Goal: Information Seeking & Learning: Learn about a topic

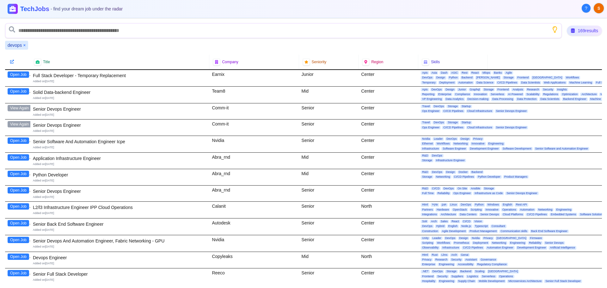
scroll to position [32, 0]
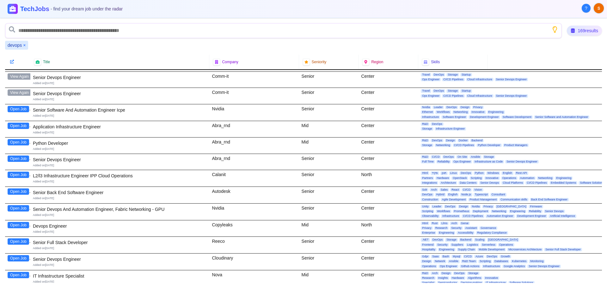
click at [17, 158] on button "Open Job" at bounding box center [18, 159] width 21 height 6
click at [20, 223] on button "Open Job" at bounding box center [18, 225] width 21 height 6
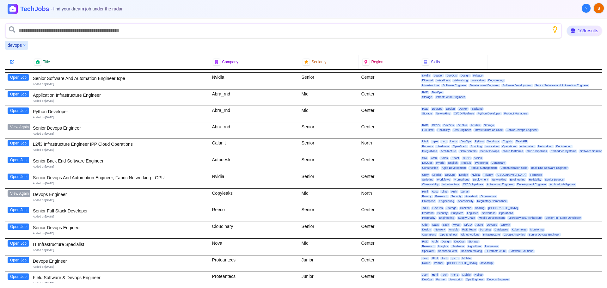
scroll to position [95, 0]
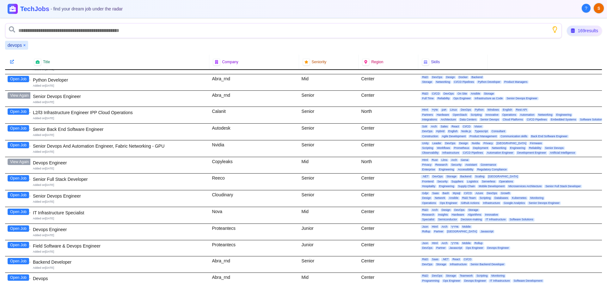
click at [14, 195] on button "Open Job" at bounding box center [18, 195] width 21 height 6
click at [19, 229] on button "Open Job" at bounding box center [18, 228] width 21 height 6
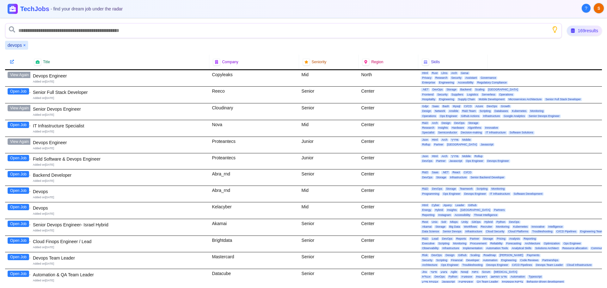
scroll to position [190, 0]
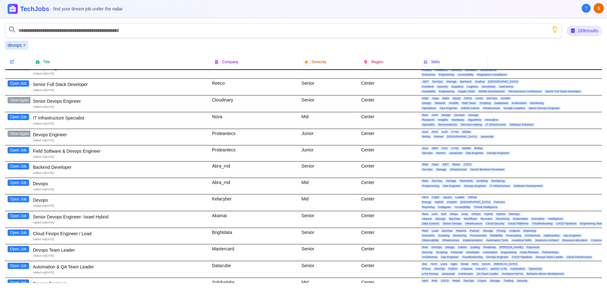
click at [19, 182] on button "Open Job" at bounding box center [18, 183] width 21 height 6
click at [22, 199] on button "Open Job" at bounding box center [18, 199] width 21 height 6
click at [13, 217] on button "Open Job" at bounding box center [18, 216] width 21 height 6
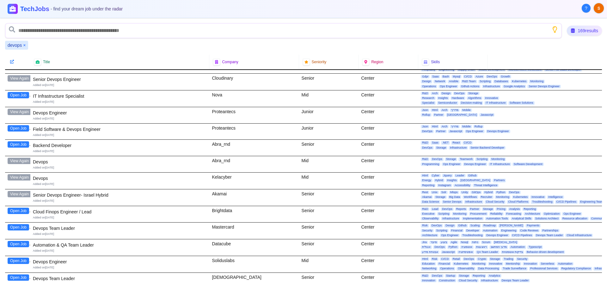
scroll to position [253, 0]
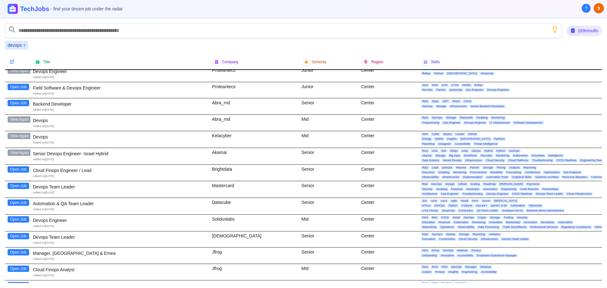
click at [14, 221] on button "Open Job" at bounding box center [18, 219] width 21 height 6
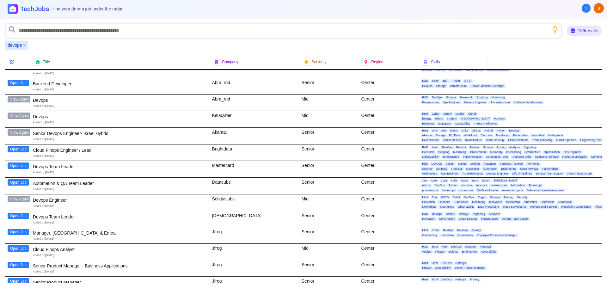
scroll to position [284, 0]
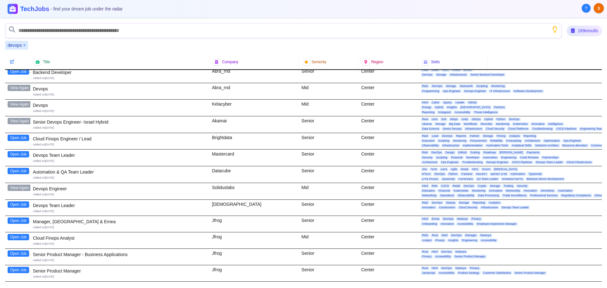
click at [21, 205] on button "Open Job" at bounding box center [18, 204] width 21 height 6
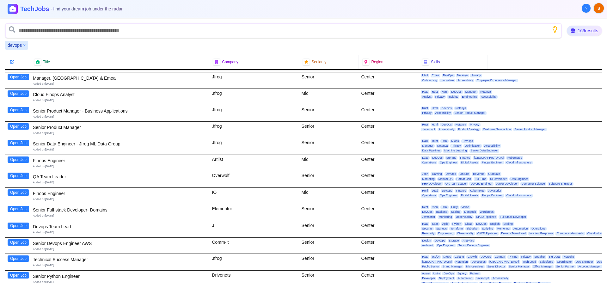
scroll to position [443, 0]
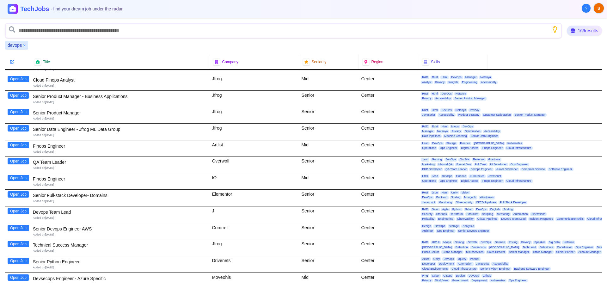
click at [15, 210] on button "Open Job" at bounding box center [18, 211] width 21 height 6
click at [20, 227] on button "Open Job" at bounding box center [18, 228] width 21 height 6
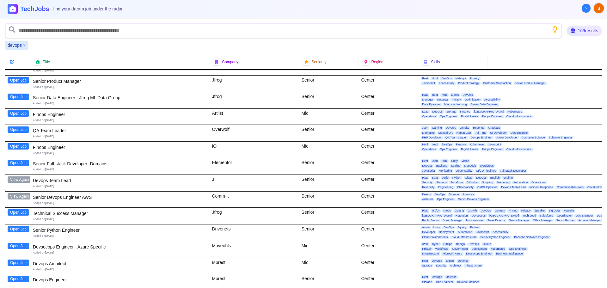
scroll to position [506, 0]
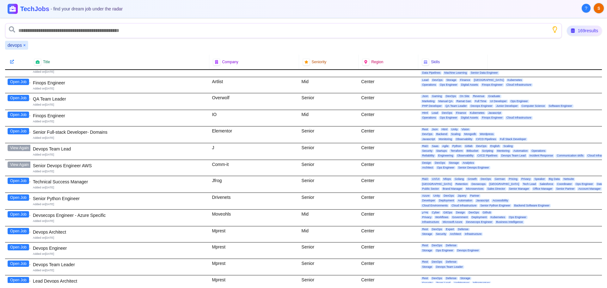
click at [22, 230] on button "Open Job" at bounding box center [18, 231] width 21 height 6
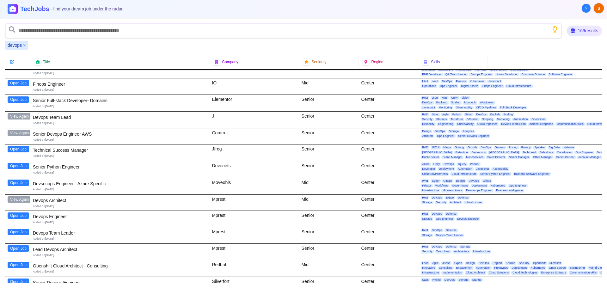
scroll to position [569, 0]
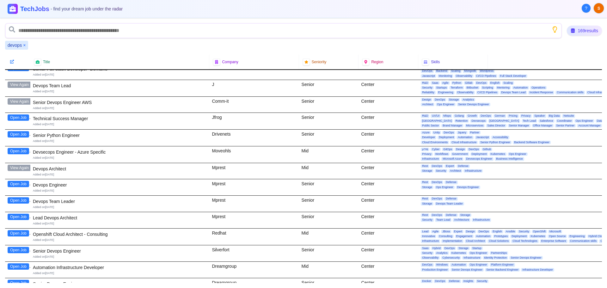
click at [14, 186] on button "Open Job" at bounding box center [18, 184] width 21 height 6
click at [15, 200] on button "Open Job" at bounding box center [18, 200] width 21 height 6
click at [21, 217] on button "Open Job" at bounding box center [18, 217] width 21 height 6
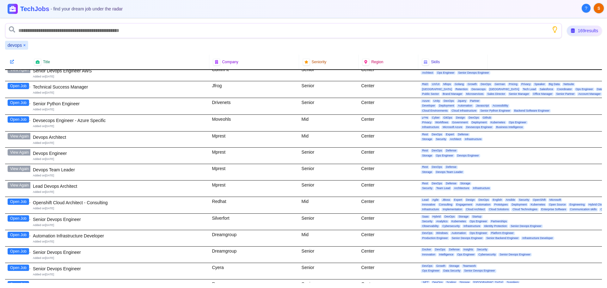
click at [21, 202] on button "Open Job" at bounding box center [18, 202] width 21 height 6
click at [14, 217] on button "Open Job" at bounding box center [18, 218] width 21 height 6
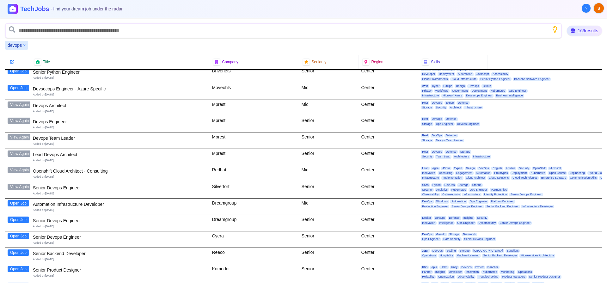
click at [14, 221] on button "Open Job" at bounding box center [18, 220] width 21 height 6
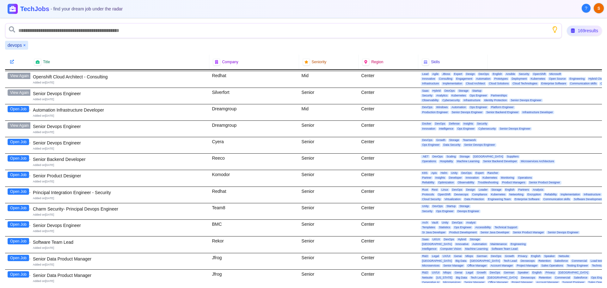
scroll to position [727, 0]
click at [20, 143] on button "Open Job" at bounding box center [18, 141] width 21 height 6
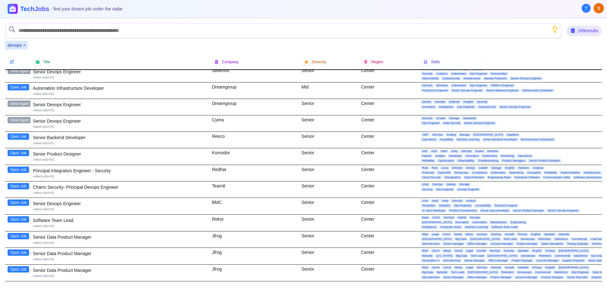
scroll to position [759, 0]
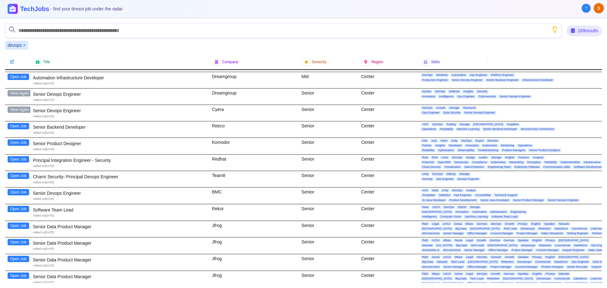
click at [11, 191] on button "Open Job" at bounding box center [18, 192] width 21 height 6
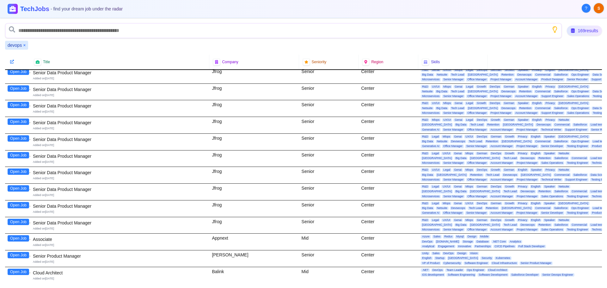
scroll to position [1359, 0]
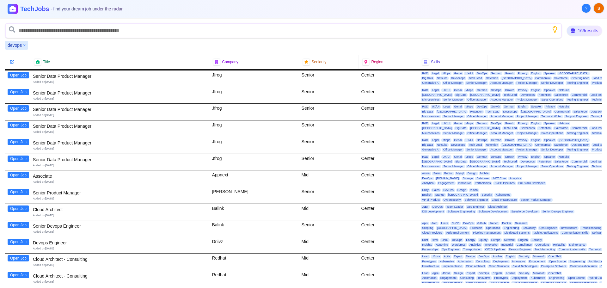
click at [21, 209] on button "Open Job" at bounding box center [18, 208] width 21 height 6
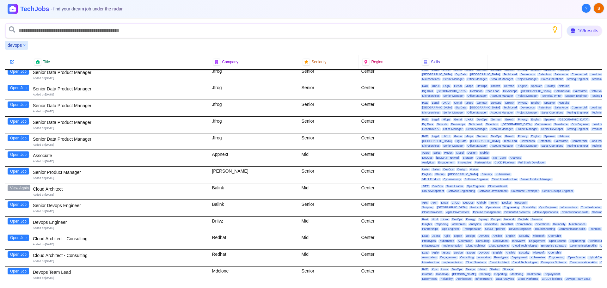
scroll to position [1391, 0]
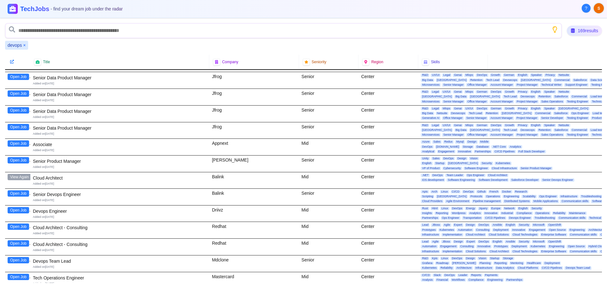
click at [13, 194] on button "Open Job" at bounding box center [18, 193] width 21 height 6
click at [19, 210] on button "Open Job" at bounding box center [18, 210] width 21 height 6
